Goal: Transaction & Acquisition: Purchase product/service

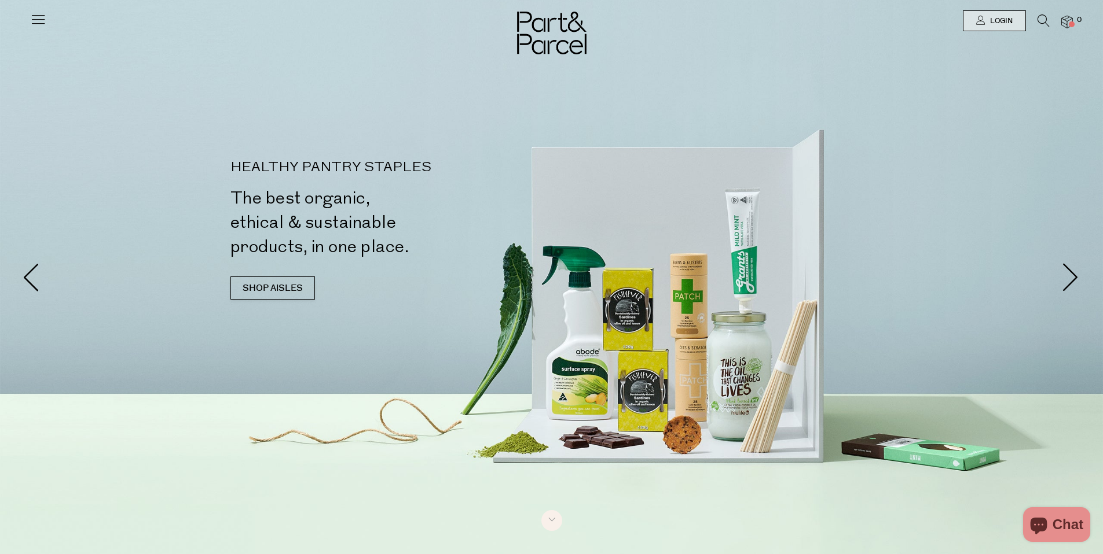
click at [42, 16] on icon at bounding box center [38, 19] width 16 height 16
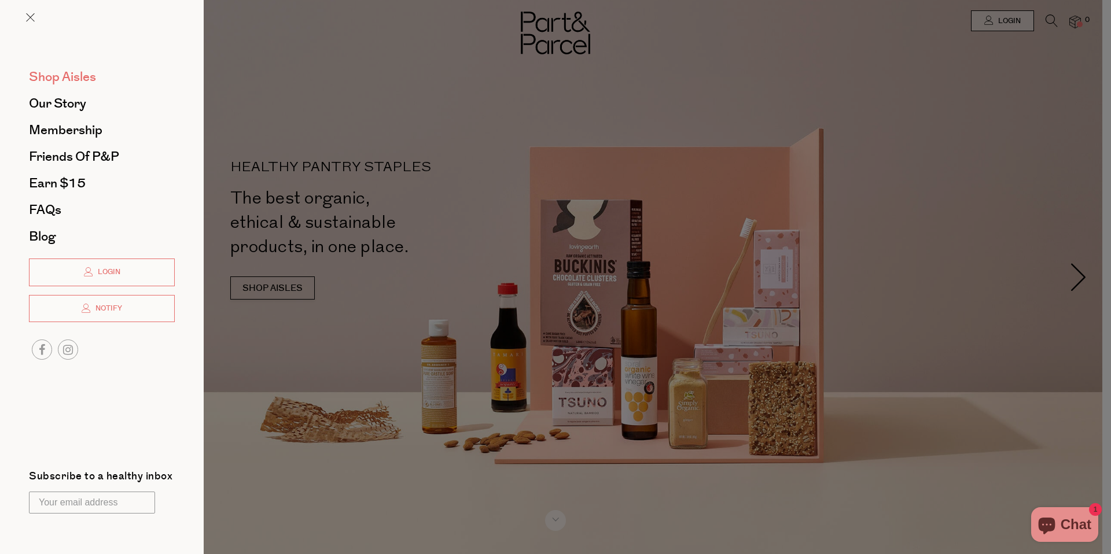
click at [64, 73] on span "Shop Aisles" at bounding box center [62, 77] width 67 height 19
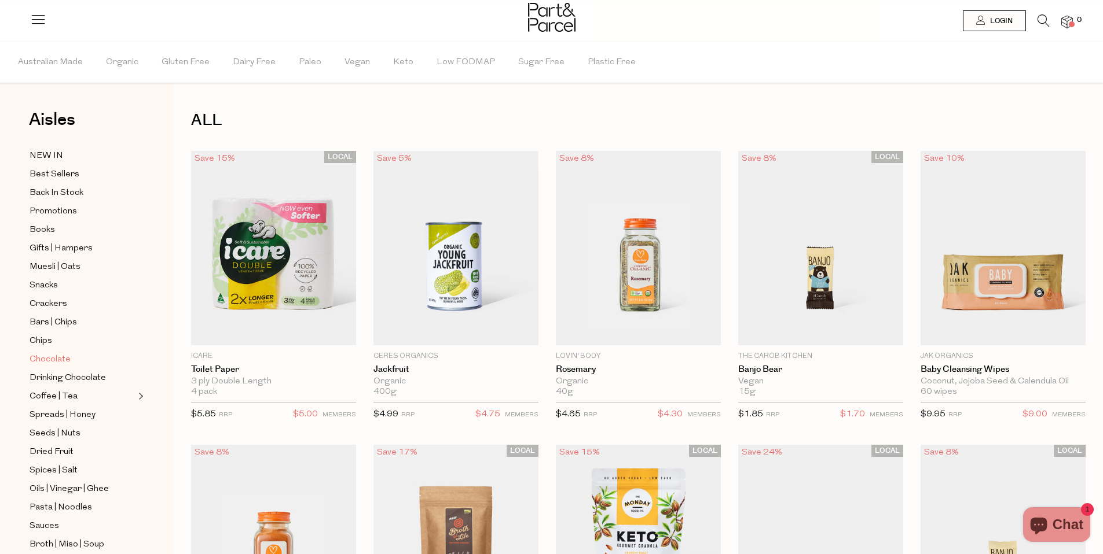
click at [49, 359] on span "Chocolate" at bounding box center [50, 360] width 41 height 14
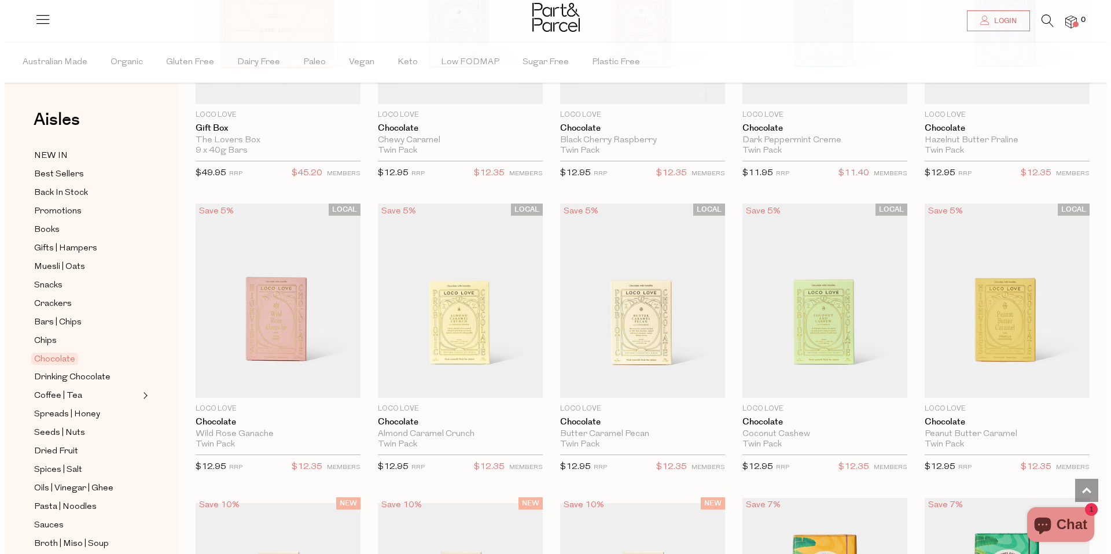
scroll to position [228, 0]
